Goal: Browse casually: Explore the website without a specific task or goal

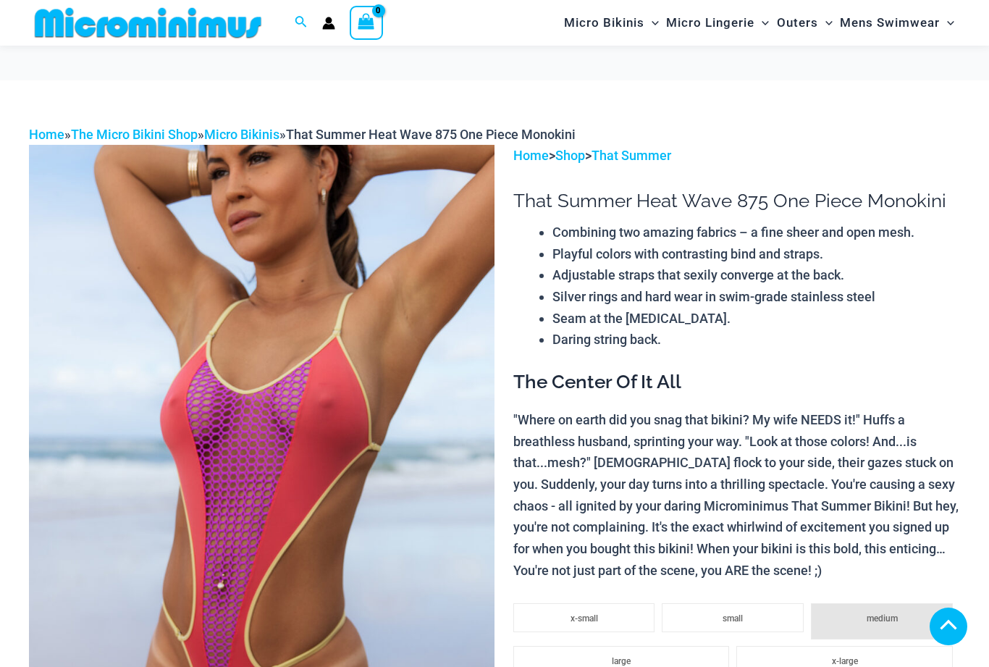
scroll to position [918, 0]
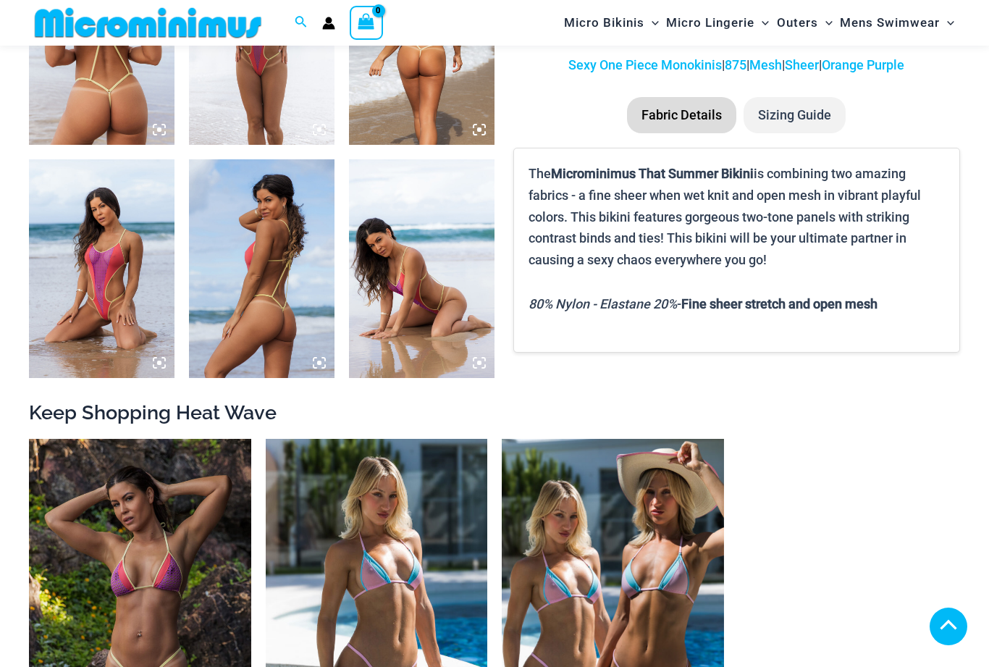
click at [103, 290] on img at bounding box center [101, 268] width 145 height 218
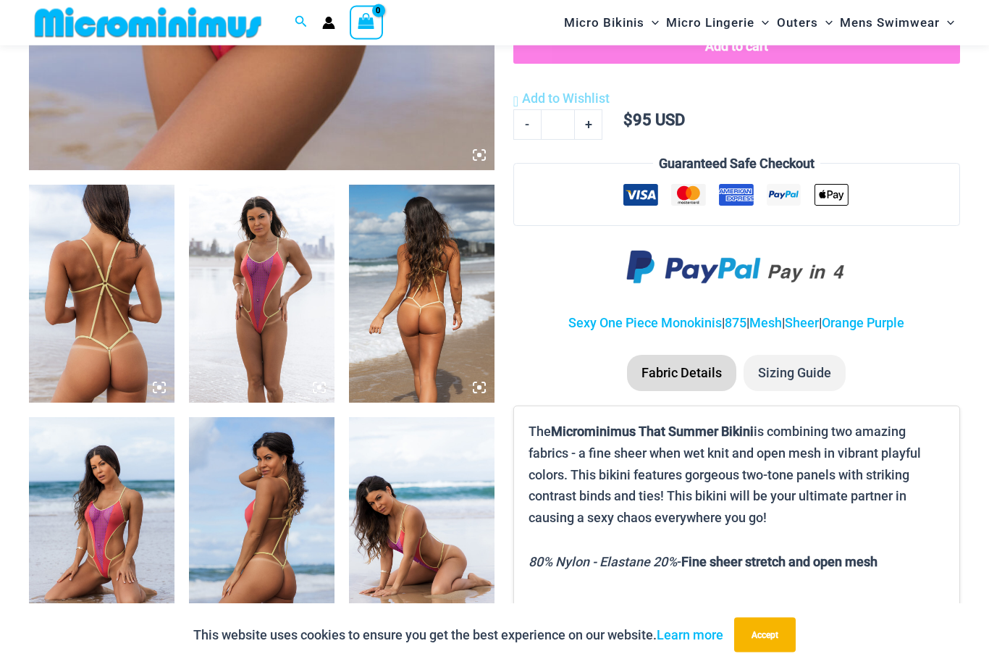
scroll to position [658, 0]
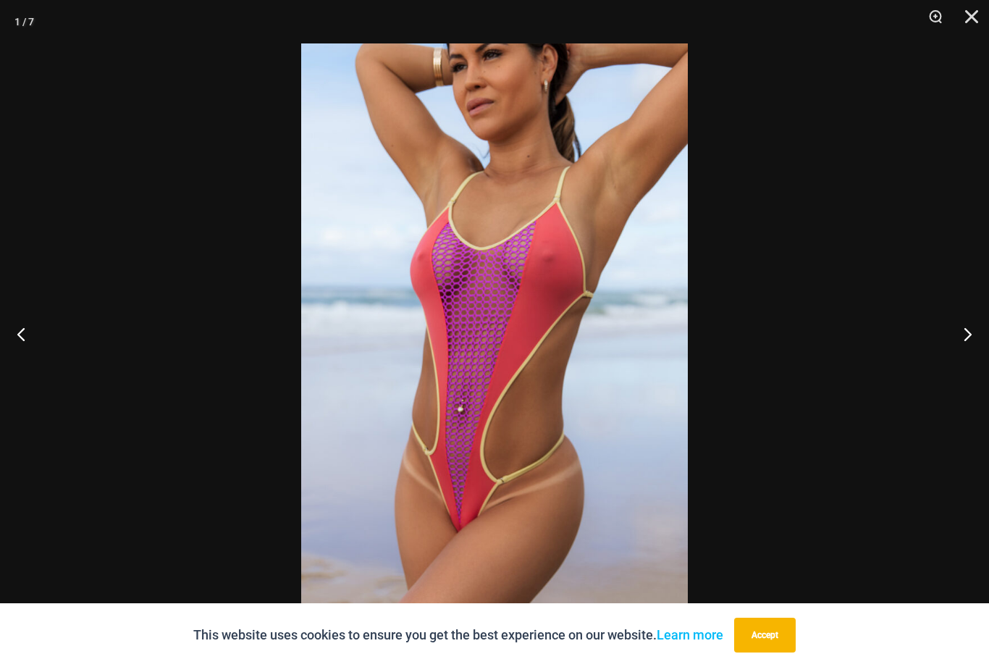
click at [960, 337] on button "Next" at bounding box center [961, 333] width 54 height 72
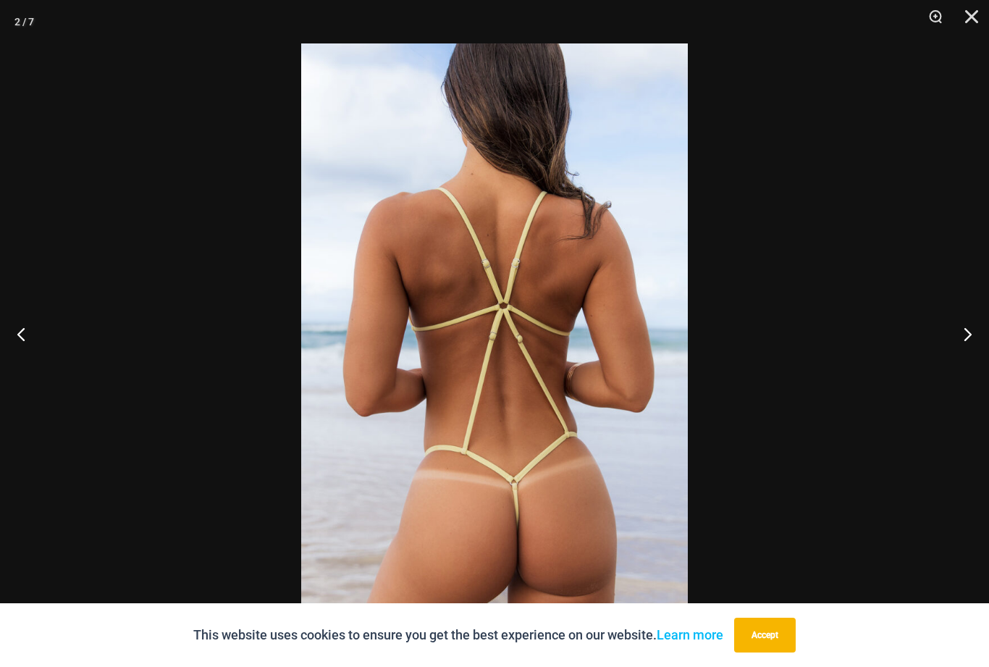
click at [965, 347] on button "Next" at bounding box center [961, 333] width 54 height 72
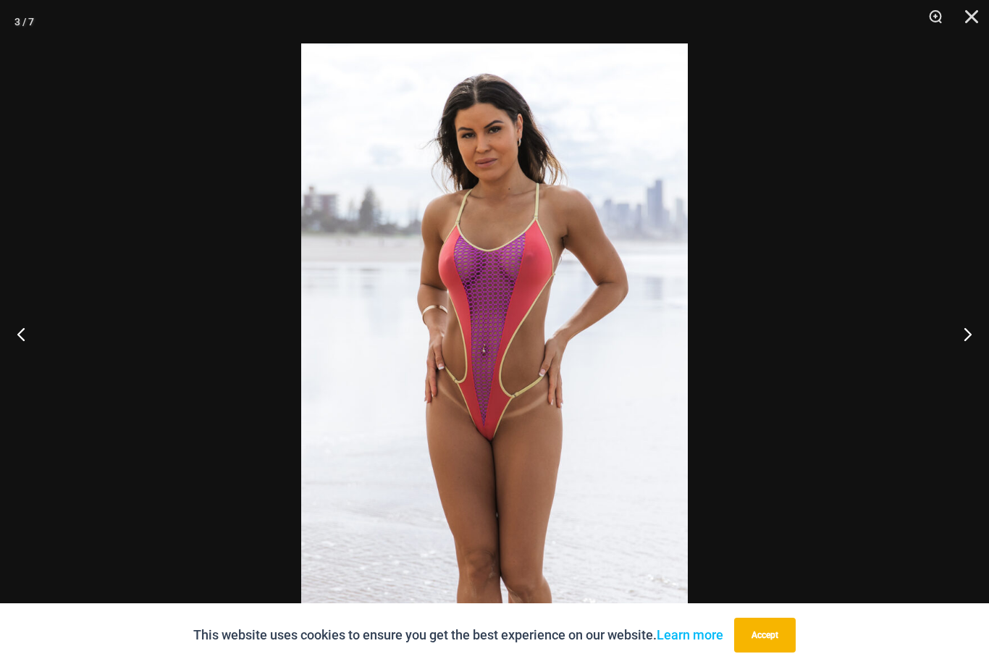
click at [958, 348] on button "Next" at bounding box center [961, 333] width 54 height 72
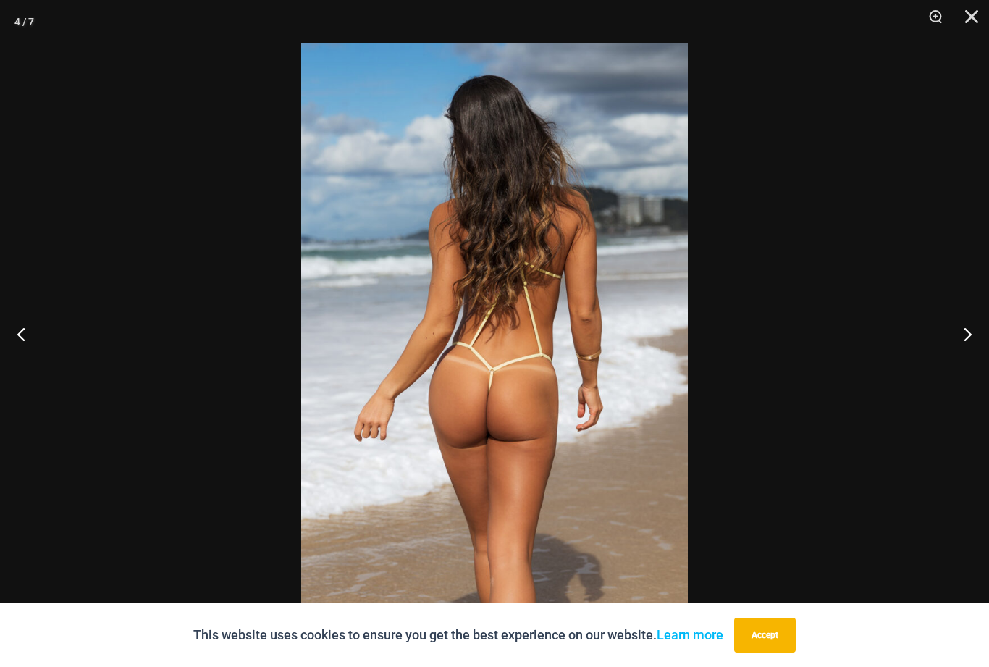
click at [954, 343] on button "Next" at bounding box center [961, 333] width 54 height 72
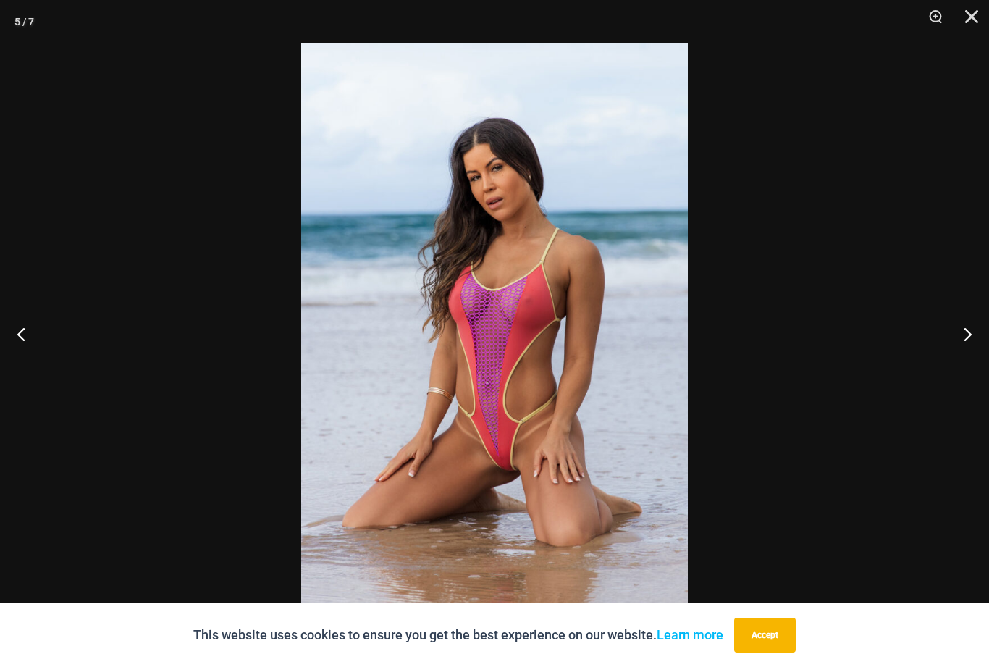
click at [959, 352] on button "Next" at bounding box center [961, 333] width 54 height 72
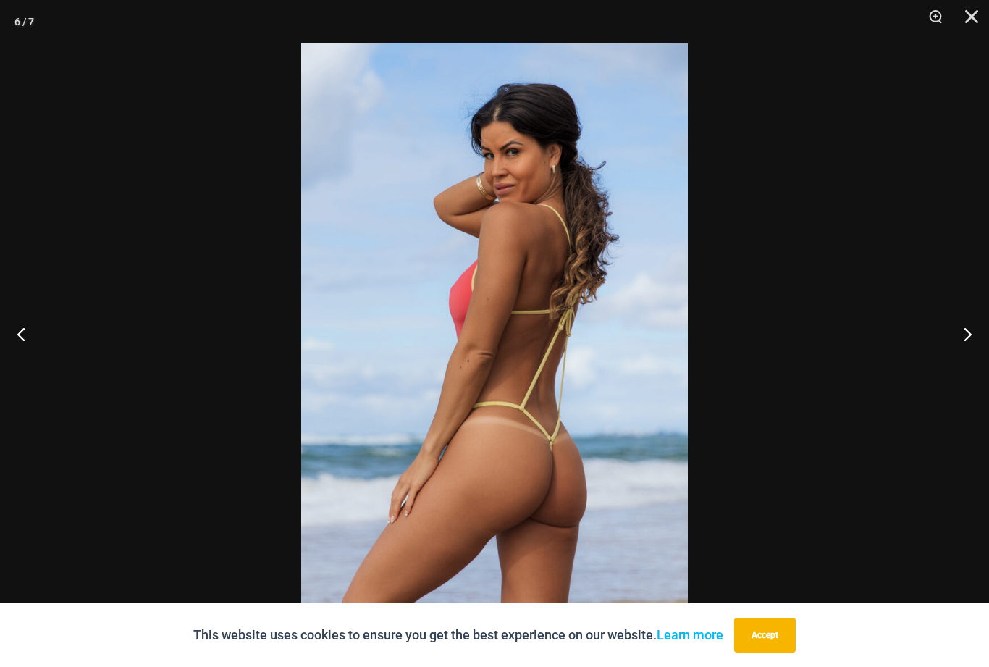
click at [22, 347] on button "Previous" at bounding box center [27, 333] width 54 height 72
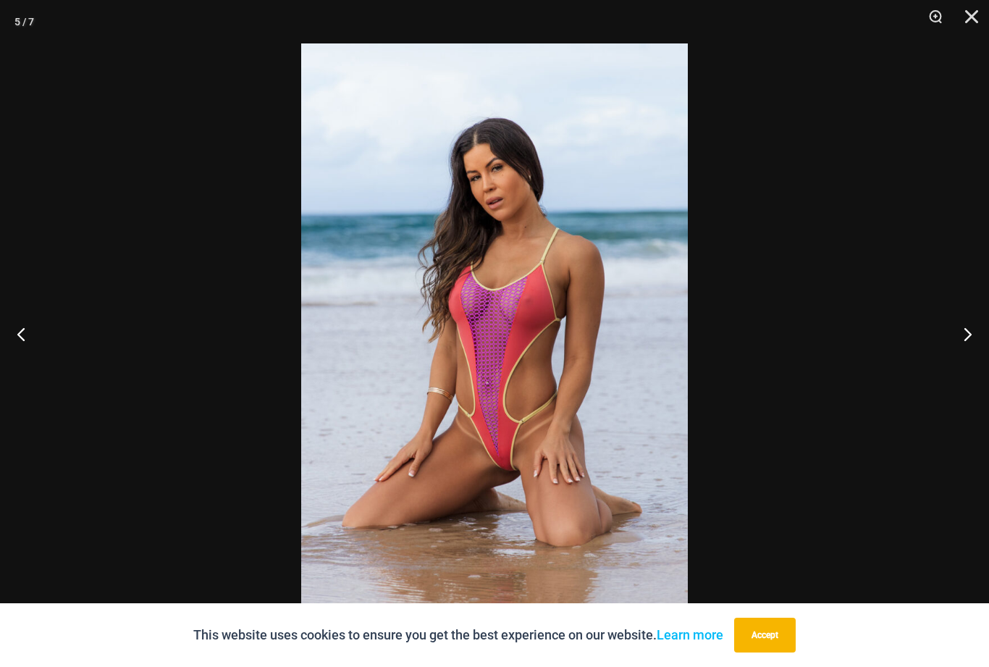
click at [965, 336] on button "Next" at bounding box center [961, 333] width 54 height 72
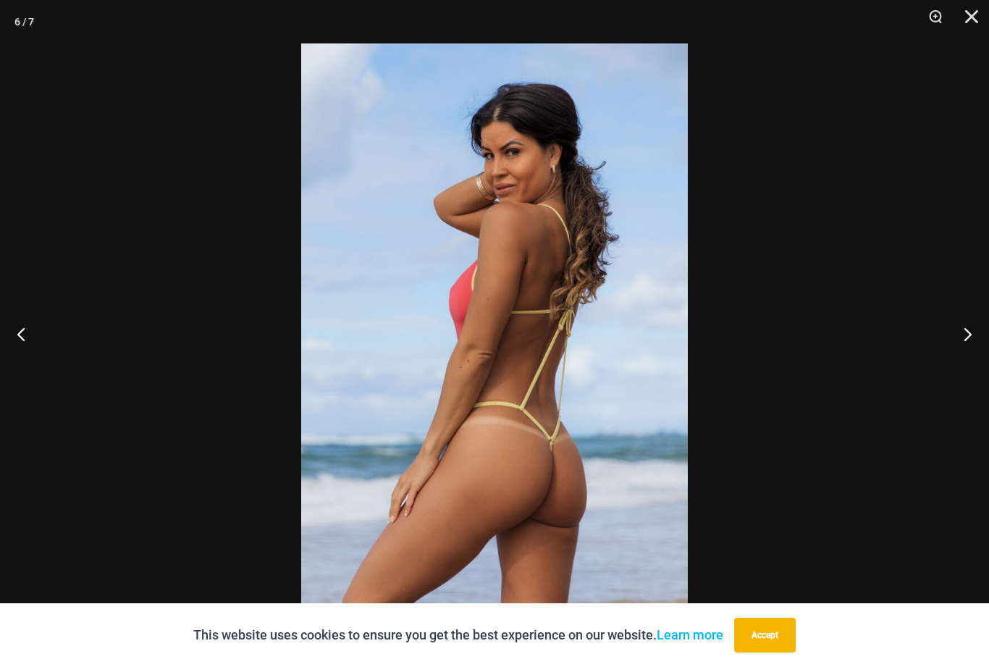
click at [955, 337] on button "Next" at bounding box center [961, 333] width 54 height 72
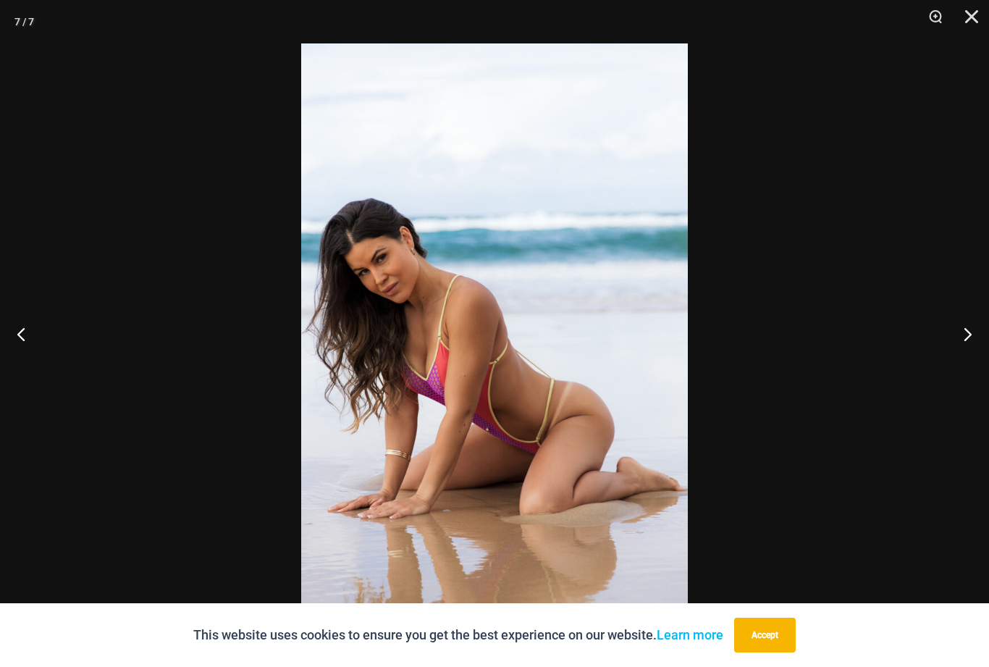
click at [33, 332] on button "Previous" at bounding box center [27, 333] width 54 height 72
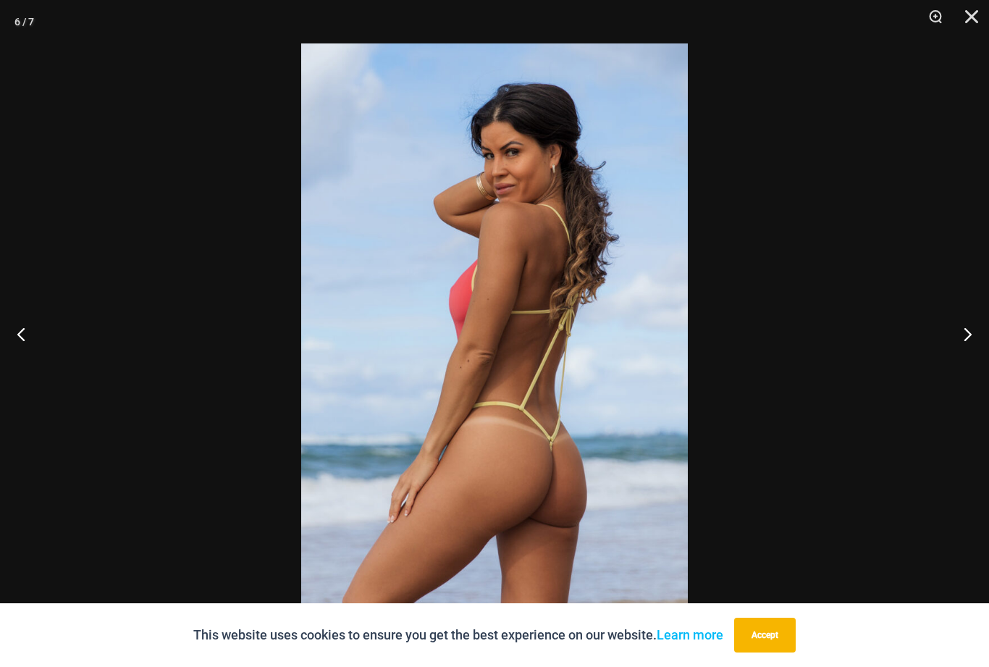
click at [962, 342] on button "Next" at bounding box center [961, 333] width 54 height 72
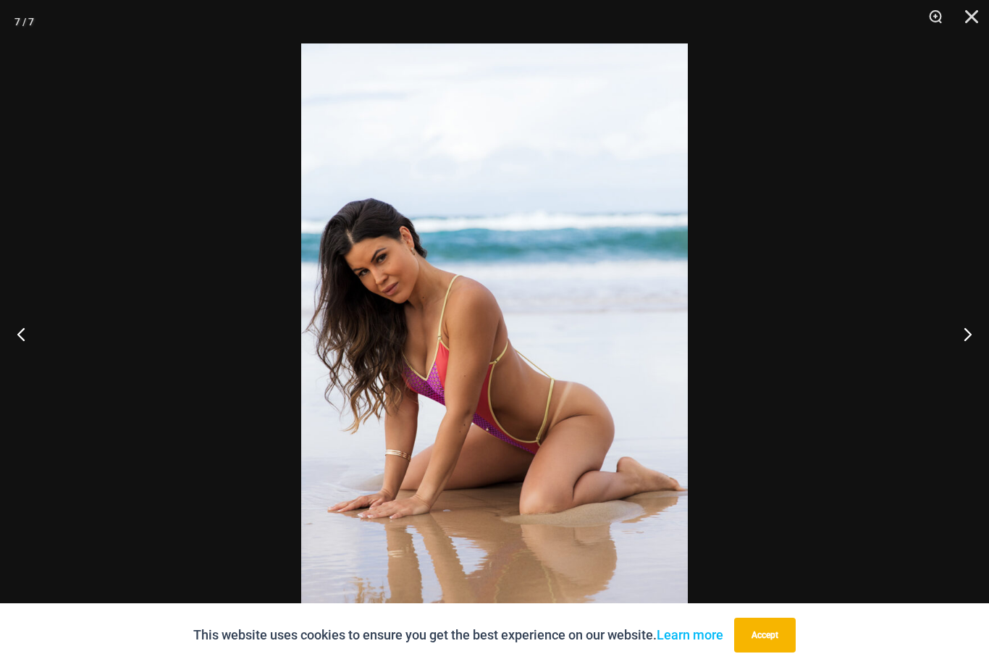
click at [955, 335] on button "Next" at bounding box center [961, 333] width 54 height 72
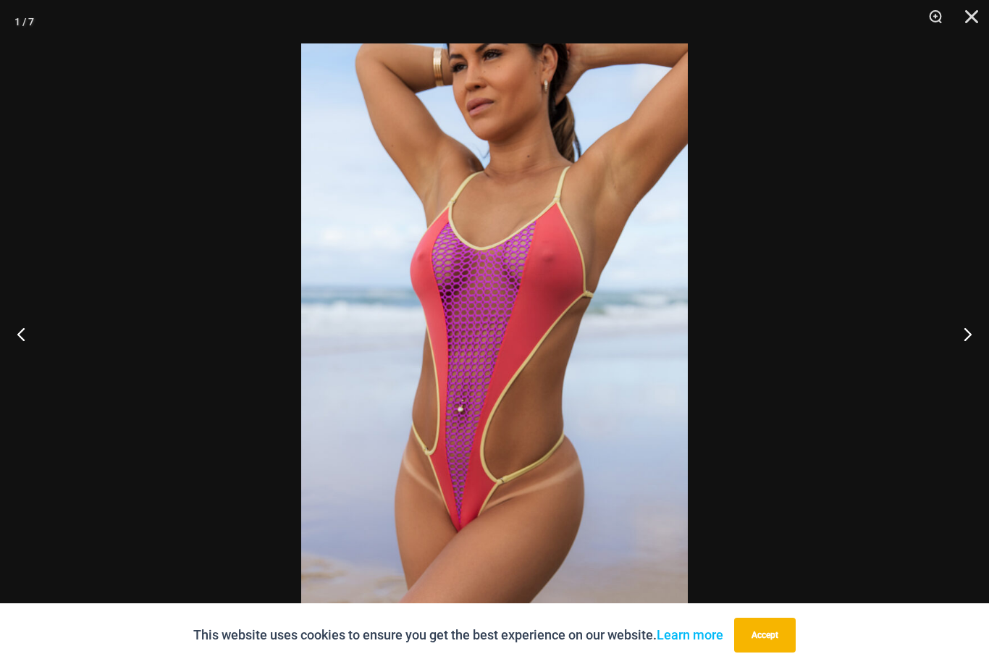
click at [973, 17] on button "Close" at bounding box center [966, 21] width 36 height 43
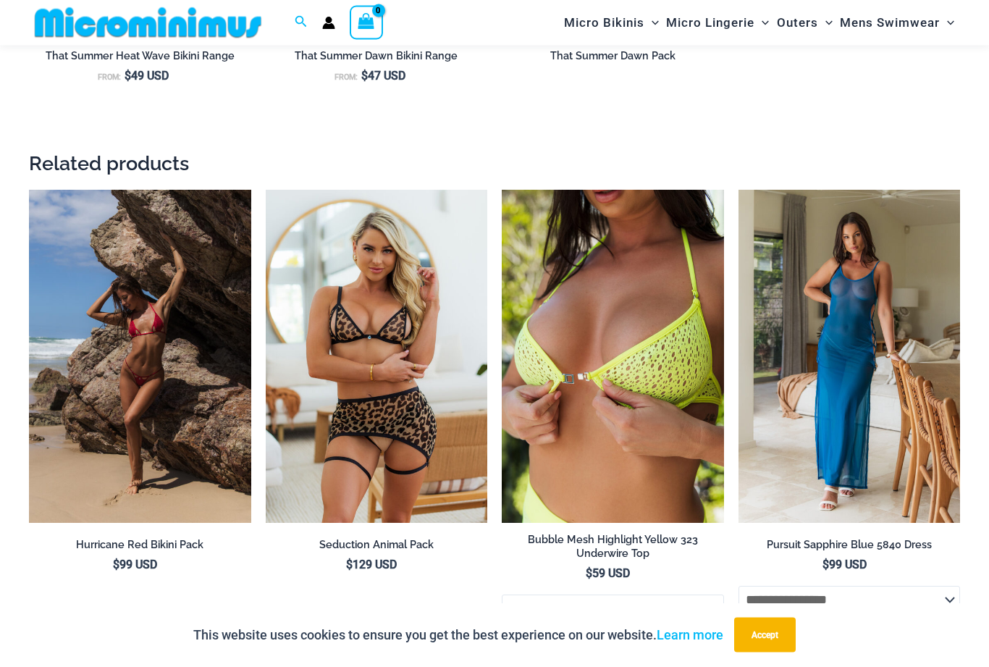
scroll to position [1655, 0]
click at [738, 190] on img at bounding box center [738, 190] width 0 height 0
